Goal: Check status

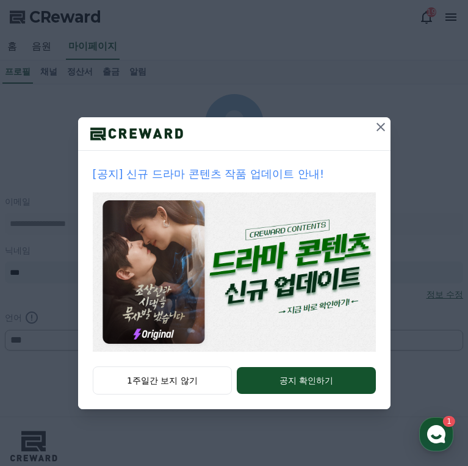
select select "**********"
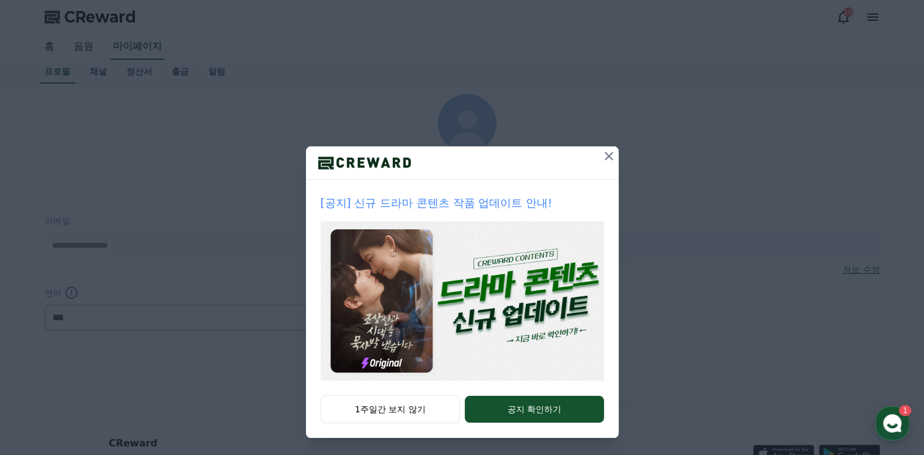
click at [468, 157] on icon at bounding box center [608, 156] width 15 height 15
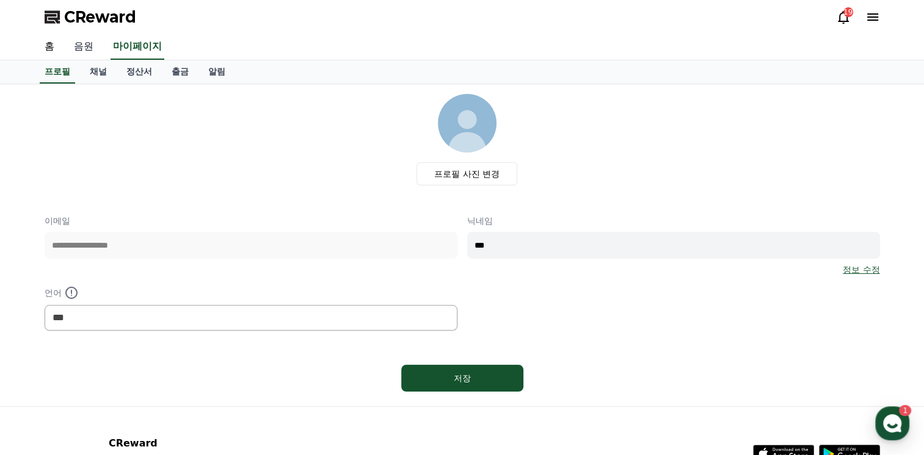
click at [78, 45] on link "음원" at bounding box center [83, 47] width 39 height 26
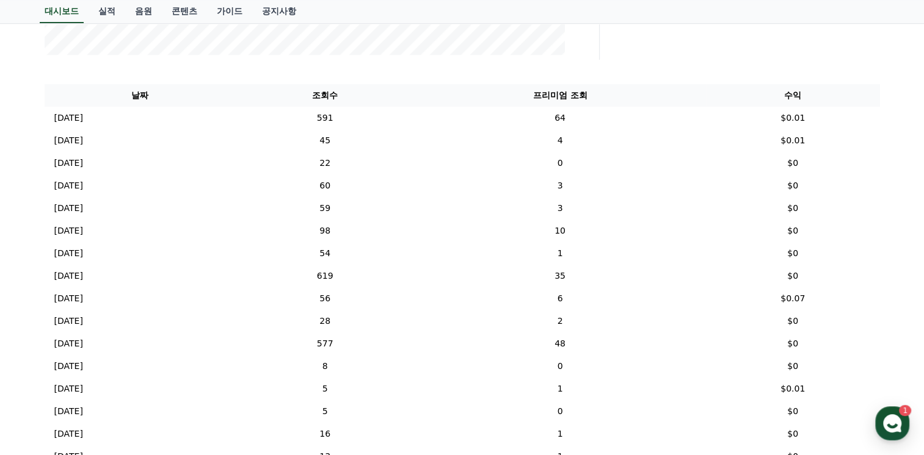
scroll to position [366, 0]
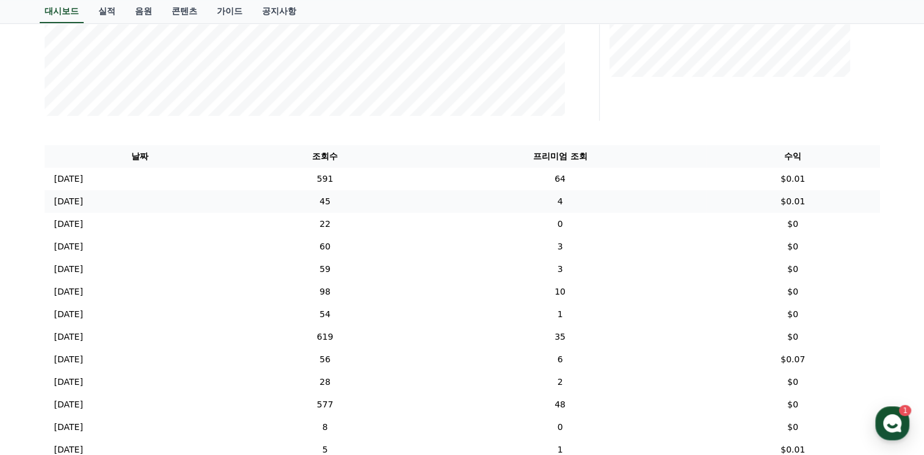
click at [76, 205] on p "[DATE]" at bounding box center [68, 201] width 29 height 13
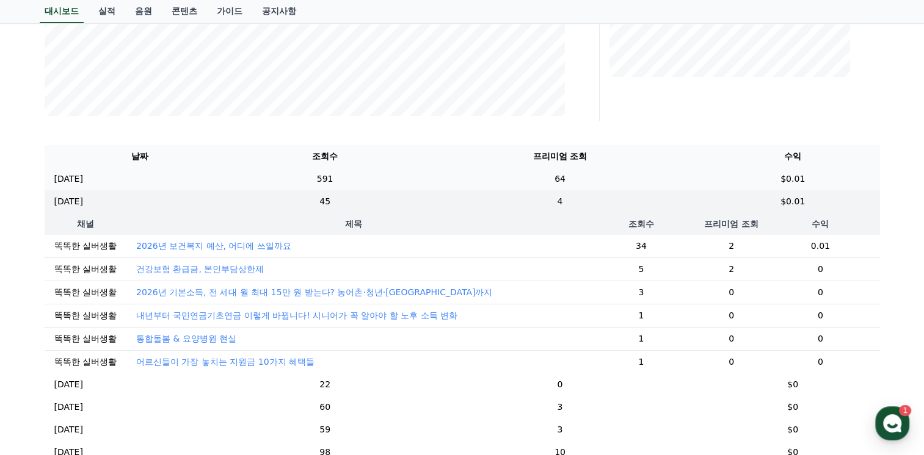
click at [70, 181] on p "[DATE]" at bounding box center [68, 179] width 29 height 13
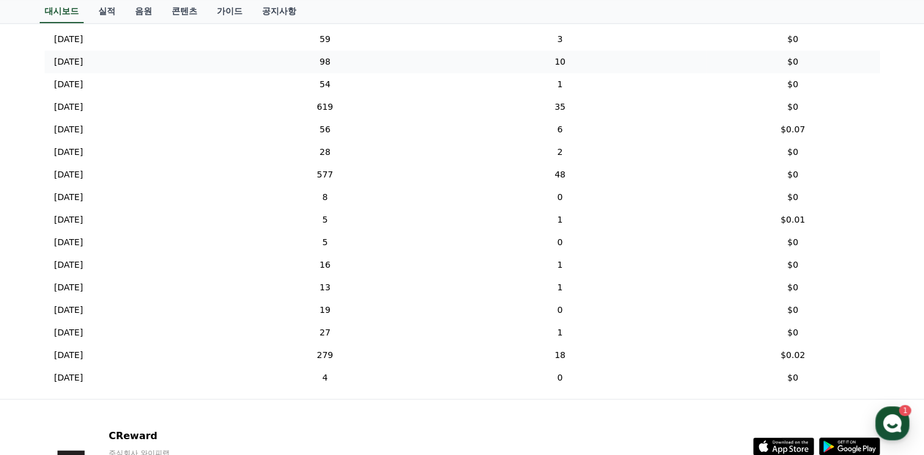
scroll to position [733, 0]
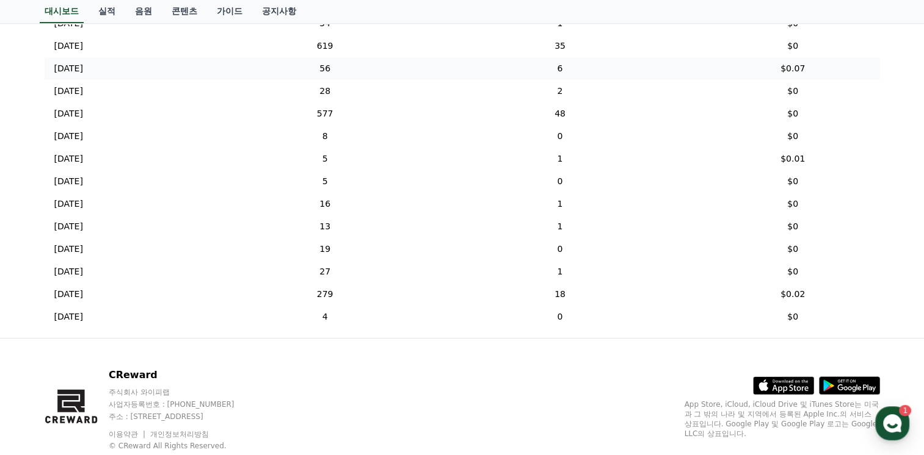
click at [63, 65] on p "[DATE]" at bounding box center [68, 68] width 29 height 13
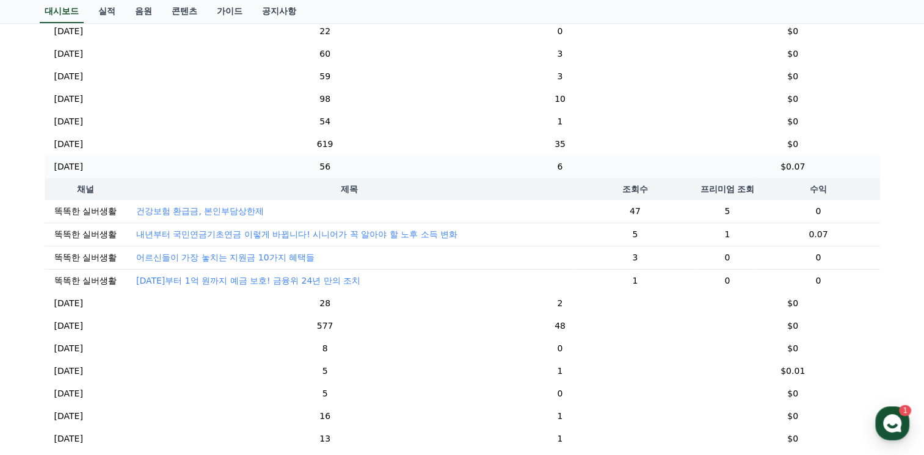
scroll to position [48, 0]
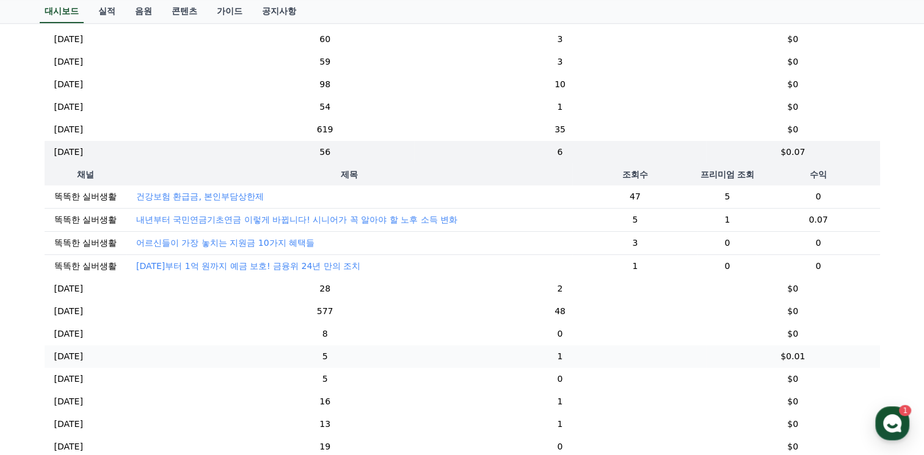
click at [83, 355] on p "[DATE]" at bounding box center [68, 356] width 29 height 13
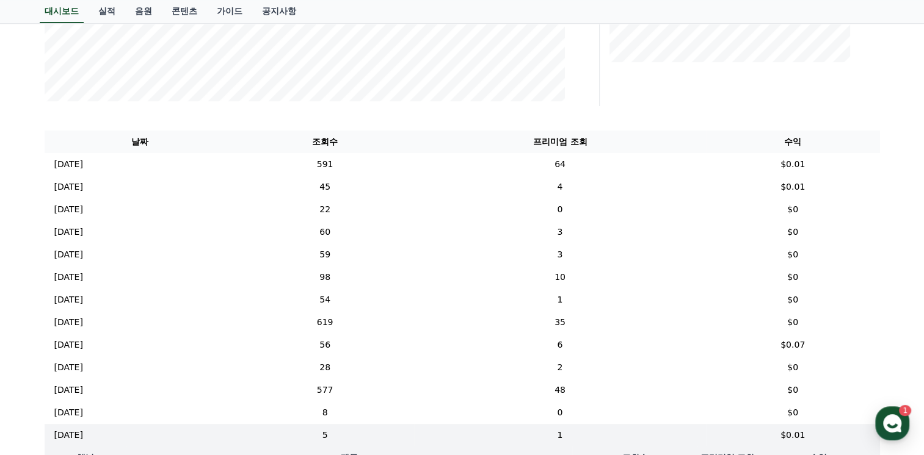
scroll to position [375, 0]
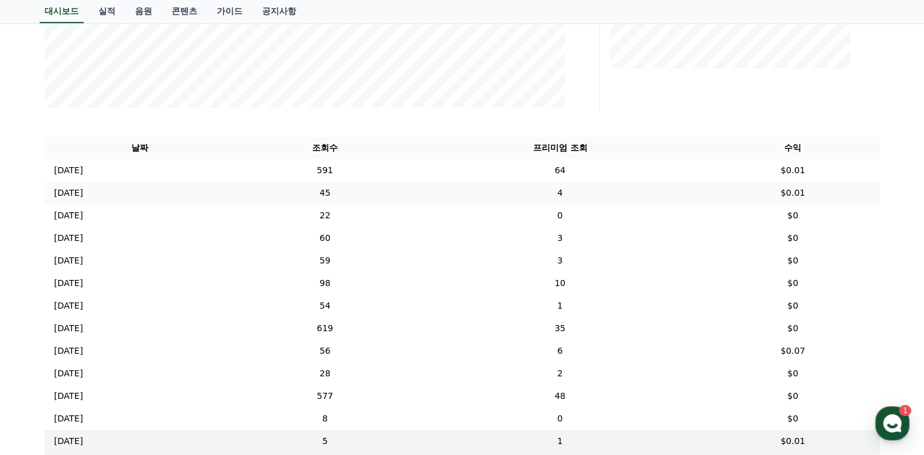
click at [78, 190] on p "[DATE]" at bounding box center [68, 193] width 29 height 13
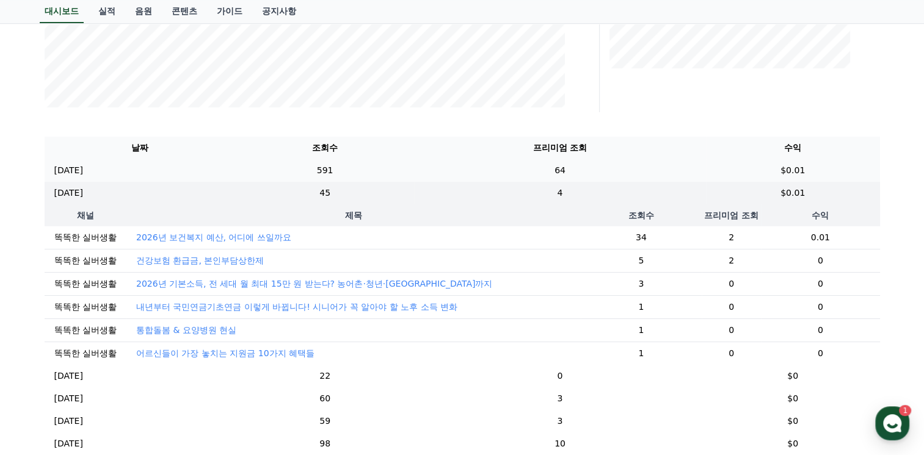
click at [83, 168] on p "[DATE]" at bounding box center [68, 170] width 29 height 13
